Goal: Navigation & Orientation: Go to known website

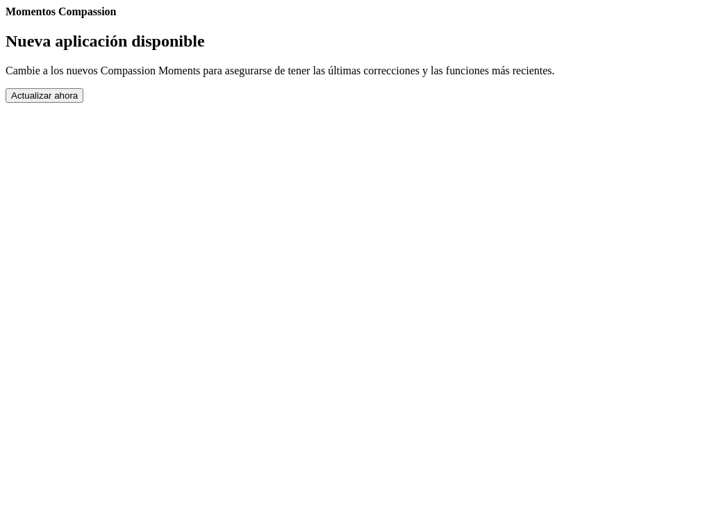
click at [83, 103] on button "Actualizar ahora" at bounding box center [45, 95] width 78 height 15
